Goal: Contribute content: Add original content to the website for others to see

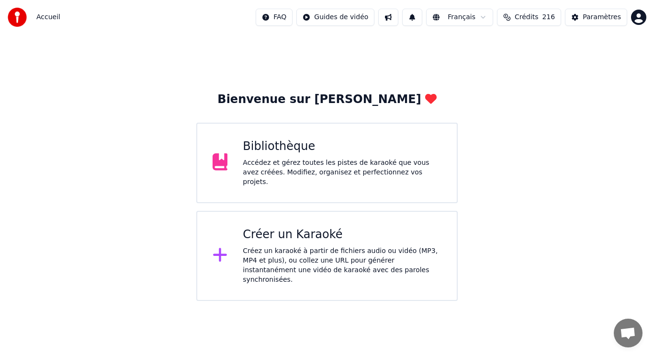
click at [331, 167] on div "Accédez et gérez toutes les pistes de karaoké que vous avez créées. Modifiez, o…" at bounding box center [342, 172] width 199 height 29
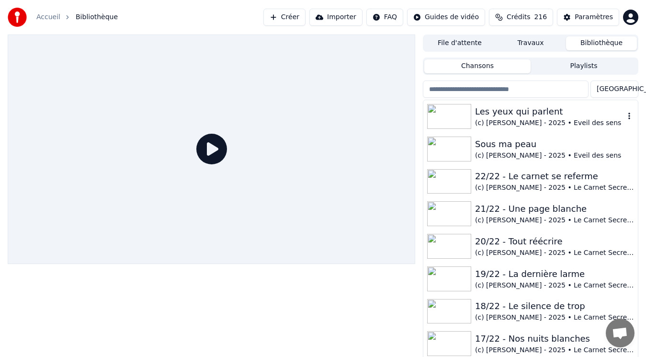
click at [523, 117] on div "Les yeux qui parlent" at bounding box center [549, 111] width 149 height 13
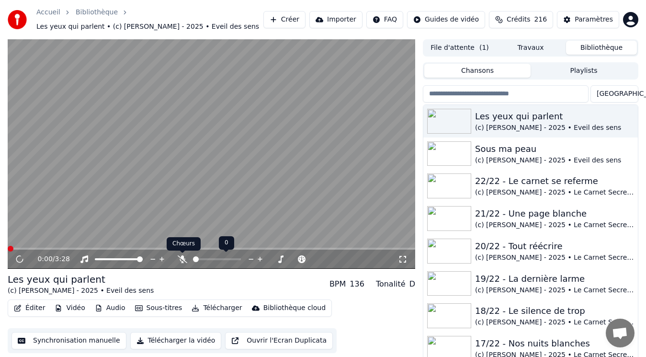
click at [181, 257] on icon at bounding box center [183, 259] width 10 height 8
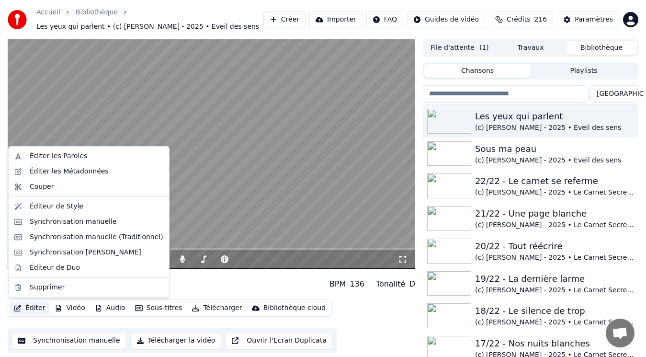
click at [27, 306] on button "Éditer" at bounding box center [29, 307] width 39 height 13
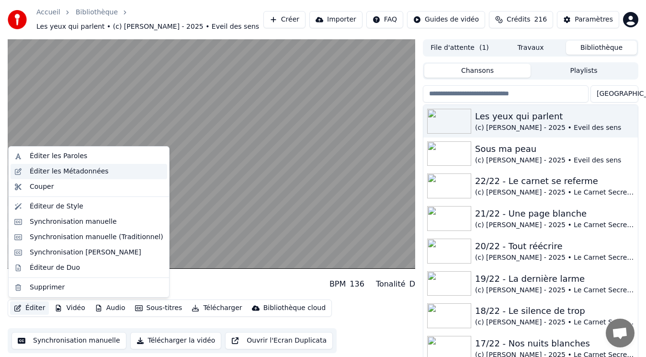
click at [72, 176] on div "Éditer les Métadonnées" at bounding box center [69, 172] width 79 height 10
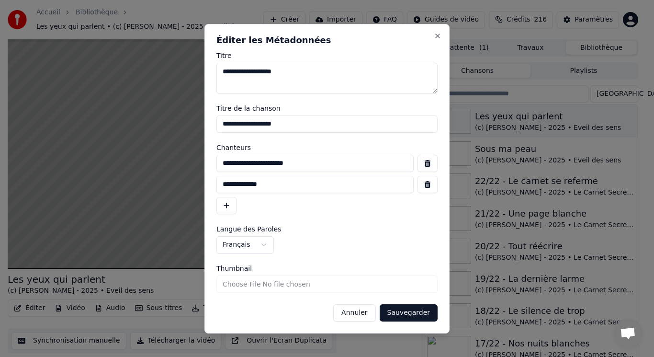
click at [236, 284] on input "Thumbnail" at bounding box center [327, 284] width 221 height 17
